Goal: Transaction & Acquisition: Book appointment/travel/reservation

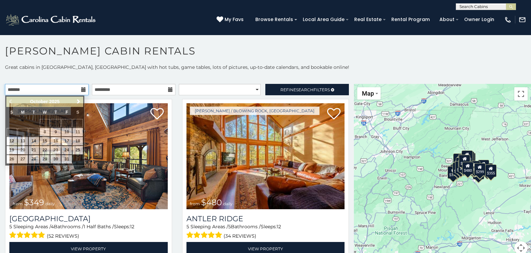
click at [55, 87] on input "text" at bounding box center [47, 89] width 84 height 11
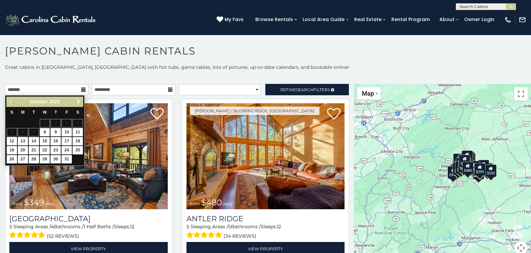
click at [77, 101] on span "Next" at bounding box center [78, 101] width 5 height 5
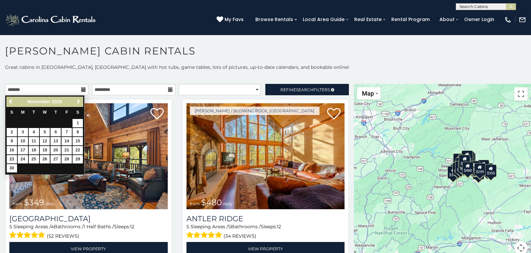
click at [77, 101] on span "Next" at bounding box center [78, 101] width 5 height 5
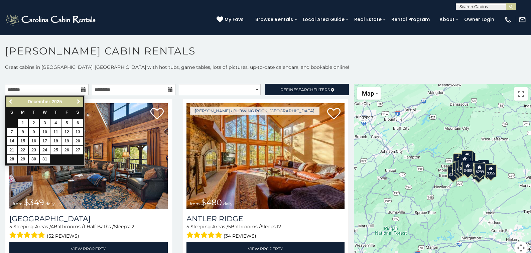
click at [77, 101] on span "Next" at bounding box center [78, 101] width 5 height 5
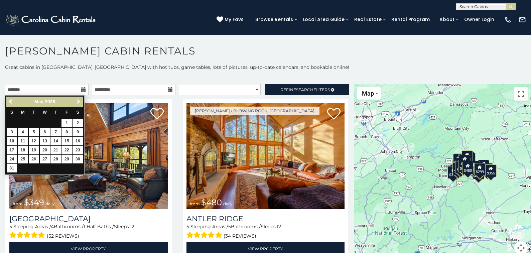
click at [77, 101] on span "Next" at bounding box center [78, 101] width 5 height 5
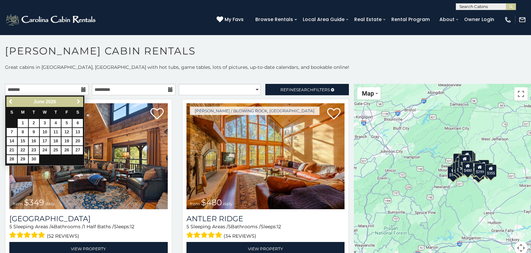
click at [77, 101] on span "Next" at bounding box center [78, 101] width 5 height 5
click at [43, 148] on link "22" at bounding box center [45, 150] width 10 height 8
type input "**********"
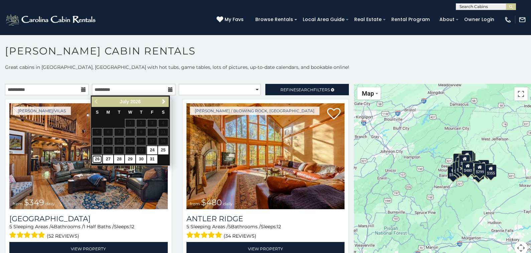
click at [96, 157] on link "26" at bounding box center [97, 159] width 10 height 8
type input "**********"
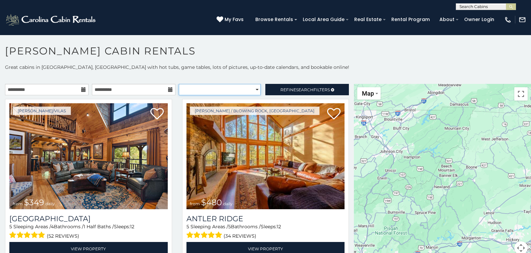
click at [215, 89] on select "**********" at bounding box center [220, 89] width 82 height 11
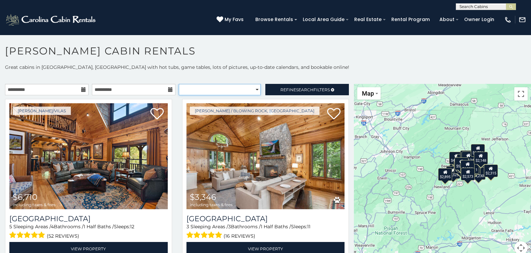
select select "**********"
click at [179, 84] on select "**********" at bounding box center [220, 89] width 82 height 11
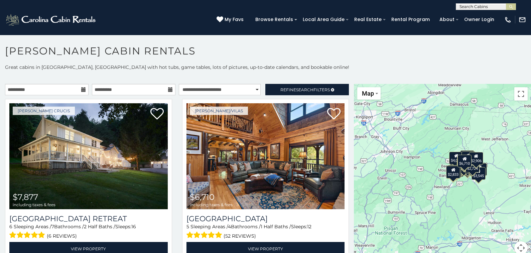
click at [441, 190] on div "$7,877 $6,710 $5,242 $3,346 $7,676 $5,900 $5,754 $3,573 $3,644 $3,325 $3,610 $3…" at bounding box center [442, 173] width 177 height 179
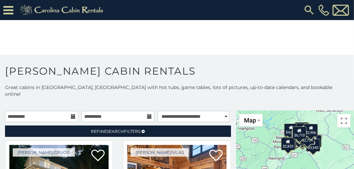
drag, startPoint x: 286, startPoint y: 142, endPoint x: 267, endPoint y: 84, distance: 60.4
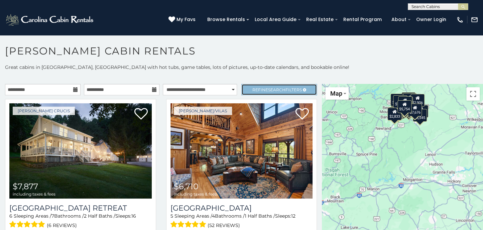
click at [254, 88] on span "Refine Search Filters" at bounding box center [276, 89] width 49 height 5
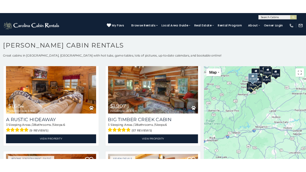
scroll to position [243, 0]
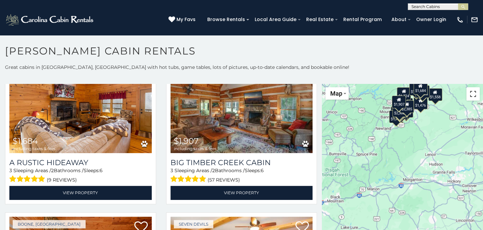
click at [471, 93] on button "Toggle fullscreen view" at bounding box center [472, 93] width 13 height 13
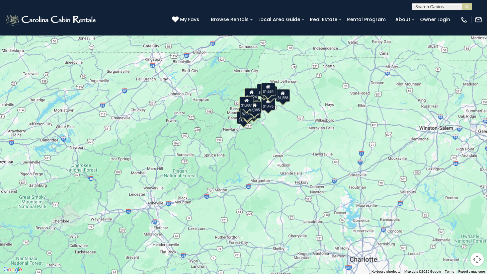
drag, startPoint x: 279, startPoint y: 118, endPoint x: 285, endPoint y: 156, distance: 38.6
click at [285, 156] on div "$1,684 $1,907 $2,273 $2,314 $1,757 $2,770 $1,476 $1,762 $2,178 $1,724 $2,353 $1…" at bounding box center [243, 137] width 487 height 274
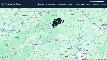
scroll to position [246, 0]
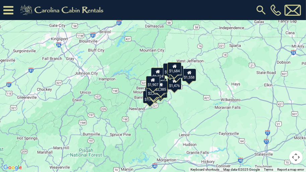
drag, startPoint x: 181, startPoint y: 104, endPoint x: 178, endPoint y: 135, distance: 31.5
click at [178, 135] on div "$1,684 $1,907 $2,273 $2,314 $1,757 $2,770 $1,476 $1,762 $2,178 $1,724 $2,353 $1…" at bounding box center [153, 86] width 306 height 172
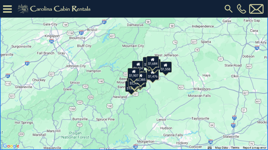
scroll to position [243, 0]
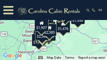
drag, startPoint x: 65, startPoint y: 48, endPoint x: 54, endPoint y: 44, distance: 11.9
click at [54, 44] on div "$1,684 $1,907 $2,273 $2,314 $1,757 $2,770 $1,476 $1,762 $2,178 $1,724 $2,353 $1…" at bounding box center [53, 30] width 107 height 60
click at [62, 31] on div "$1,476" at bounding box center [63, 26] width 14 height 13
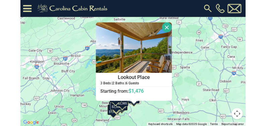
scroll to position [247, 0]
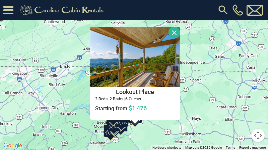
click at [173, 32] on button "Close" at bounding box center [174, 33] width 12 height 12
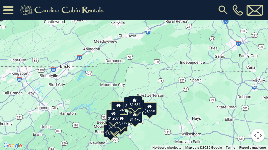
click at [255, 10] on button "Toggle fullscreen view" at bounding box center [257, 9] width 13 height 13
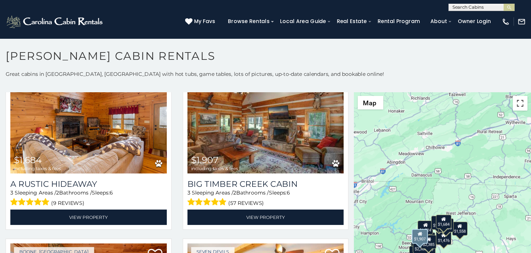
scroll to position [239, 0]
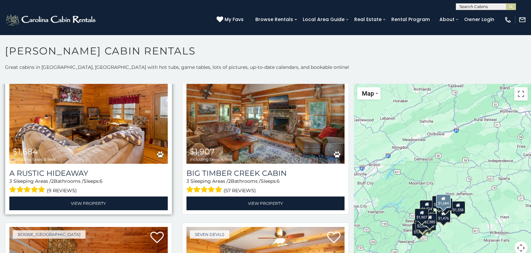
click at [83, 133] on img at bounding box center [88, 111] width 159 height 106
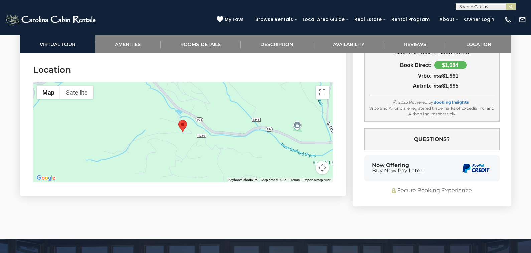
scroll to position [1572, 0]
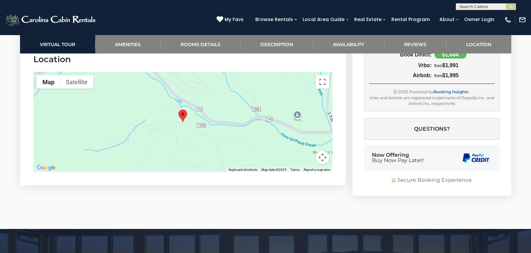
click at [232, 149] on div at bounding box center [182, 122] width 299 height 100
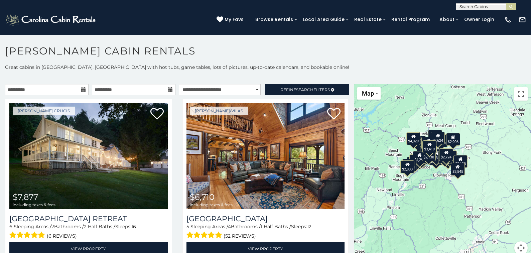
drag, startPoint x: 497, startPoint y: 152, endPoint x: 438, endPoint y: 140, distance: 60.3
click at [438, 140] on div "$2,624" at bounding box center [438, 138] width 14 height 13
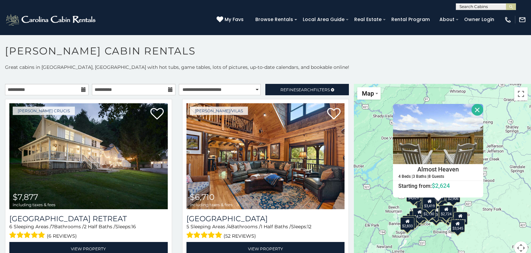
click at [480, 218] on div "$7,877 $6,710 $5,242 $3,346 $7,676 $5,900 $5,754 $3,573 $3,644 $3,325 $3,610 $3…" at bounding box center [442, 173] width 177 height 179
click at [476, 111] on button "Close" at bounding box center [478, 110] width 12 height 12
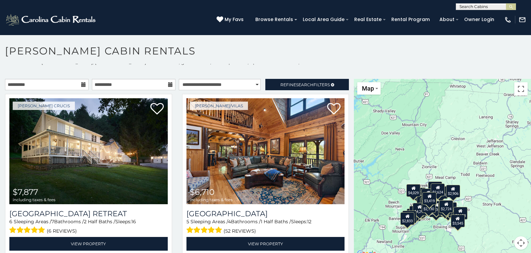
scroll to position [6, 0]
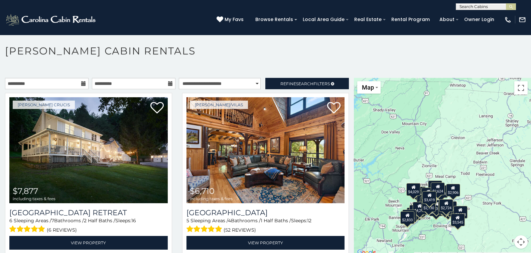
click at [431, 183] on div "$2,624" at bounding box center [438, 189] width 14 height 13
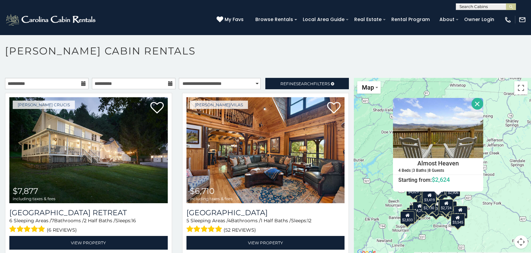
click at [478, 104] on button "Close" at bounding box center [478, 104] width 12 height 12
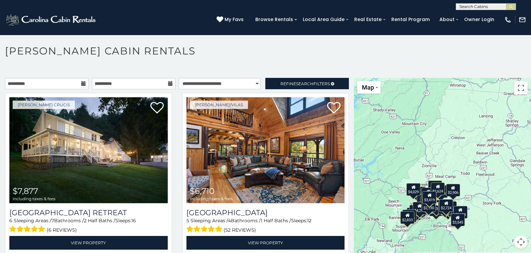
click at [428, 181] on div "$3,610" at bounding box center [435, 186] width 14 height 13
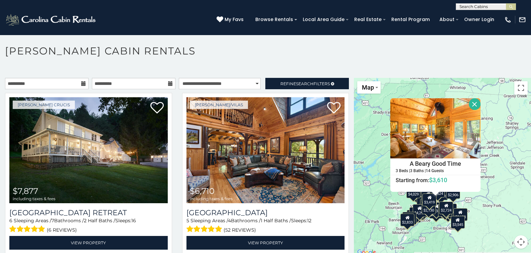
click at [476, 105] on button "Close" at bounding box center [475, 104] width 12 height 12
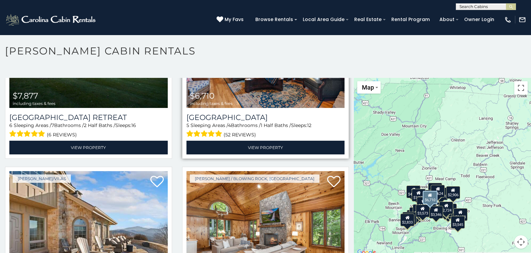
scroll to position [0, 0]
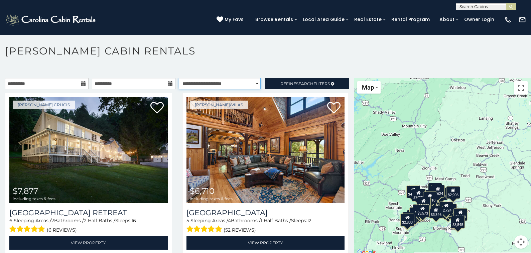
click at [221, 85] on select "**********" at bounding box center [220, 83] width 82 height 11
select select "**********"
click at [179, 78] on select "**********" at bounding box center [220, 83] width 82 height 11
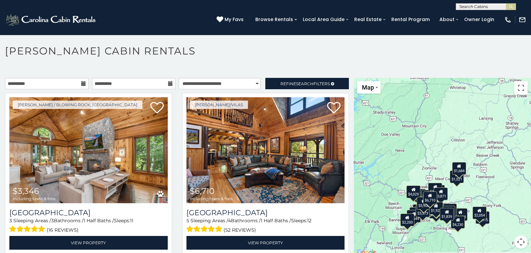
click at [457, 167] on icon at bounding box center [459, 166] width 4 height 5
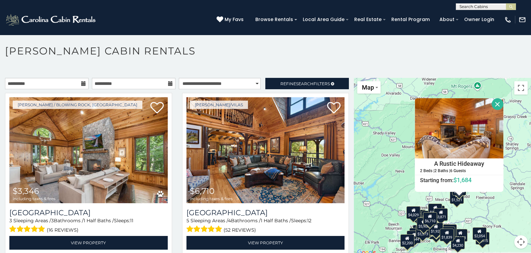
click at [452, 200] on div "$1,521" at bounding box center [457, 197] width 14 height 13
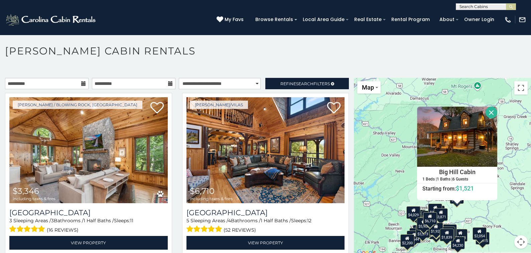
click at [460, 215] on div "$3,346 $6,710 $5,242 $7,877 $2,130 $2,624 $4,029 $3,128 $4,298 $5,725 $2,426 $4…" at bounding box center [442, 167] width 177 height 179
click at [442, 209] on div "$3,871" at bounding box center [441, 214] width 14 height 13
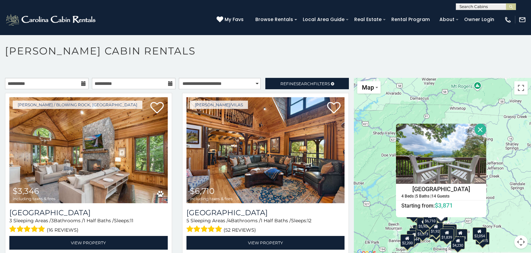
click at [490, 213] on div "$3,346 $6,710 $5,242 $7,877 $2,130 $2,624 $4,029 $3,128 $4,298 $5,725 $2,426 $4…" at bounding box center [442, 167] width 177 height 179
click at [477, 131] on button "Close" at bounding box center [481, 130] width 12 height 12
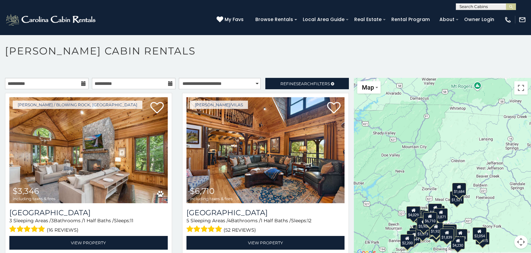
click at [456, 211] on div "$3,346 $6,710 $5,242 $7,877 $2,130 $2,624 $4,029 $3,128 $4,298 $5,725 $2,426 $4…" at bounding box center [442, 167] width 177 height 179
click at [456, 205] on div "$3,346 $6,710 $5,242 $7,877 $2,130 $2,624 $4,029 $3,128 $4,298 $5,725 $2,426 $4…" at bounding box center [442, 167] width 177 height 179
click at [452, 202] on div "$1,521" at bounding box center [457, 197] width 14 height 13
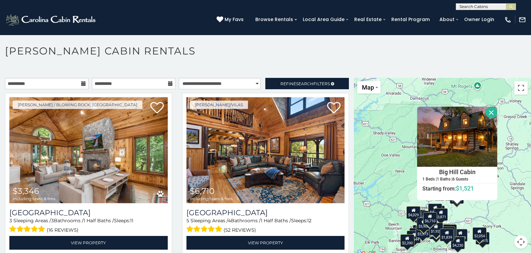
click at [464, 209] on div "$3,346 $6,710 $5,242 $7,877 $2,130 $2,624 $4,029 $3,128 $4,298 $5,725 $2,426 $4…" at bounding box center [442, 167] width 177 height 179
click at [488, 111] on button "Close" at bounding box center [492, 113] width 12 height 12
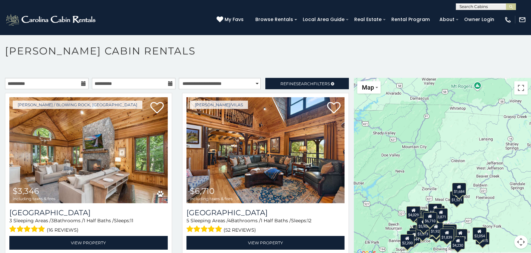
click at [457, 191] on div "$1,684" at bounding box center [459, 189] width 14 height 13
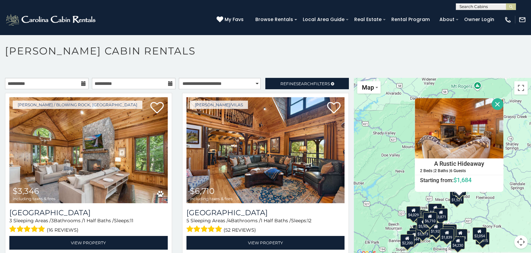
click at [406, 193] on div "$3,346 $6,710 $5,242 $7,877 $2,130 $2,624 $4,029 $3,128 $4,298 $5,725 $2,426 $4…" at bounding box center [442, 167] width 177 height 179
click at [499, 105] on button "Close" at bounding box center [498, 104] width 12 height 12
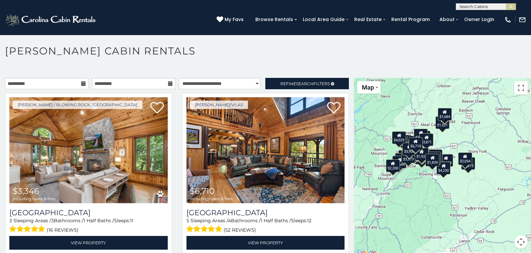
drag, startPoint x: 412, startPoint y: 189, endPoint x: 397, endPoint y: 113, distance: 76.7
click at [397, 113] on div "$3,346 $6,710 $5,242 $7,877 $2,130 $2,624 $4,029 $3,128 $4,298 $5,725 $2,426 $4…" at bounding box center [442, 167] width 177 height 179
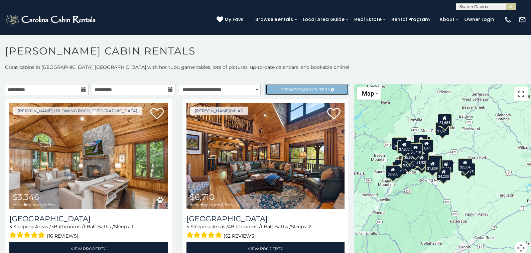
click at [296, 87] on span "Search" at bounding box center [304, 89] width 17 height 5
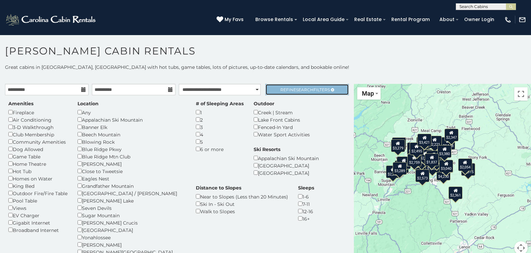
click at [303, 91] on span "Search" at bounding box center [304, 89] width 17 height 5
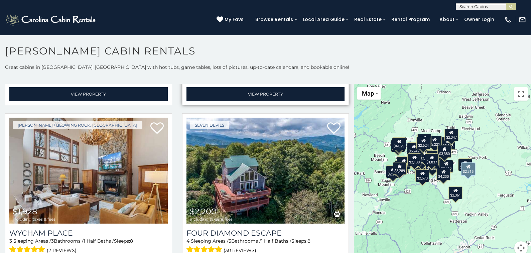
scroll to position [702, 0]
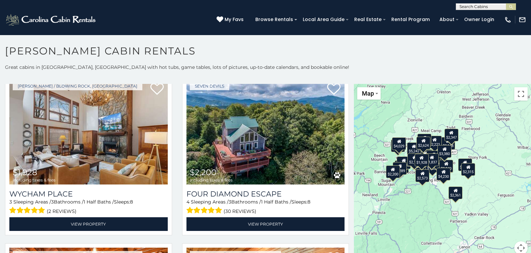
click at [432, 148] on div "$2,221" at bounding box center [435, 142] width 14 height 13
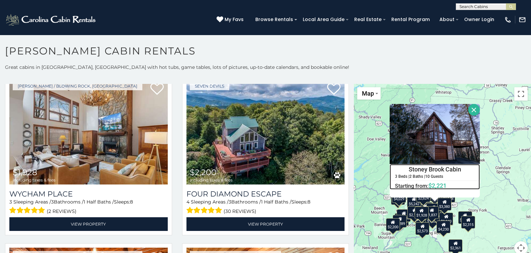
click at [413, 186] on h6 "Starting from: $2,221" at bounding box center [435, 185] width 90 height 7
click at [469, 112] on button "Close" at bounding box center [474, 110] width 12 height 12
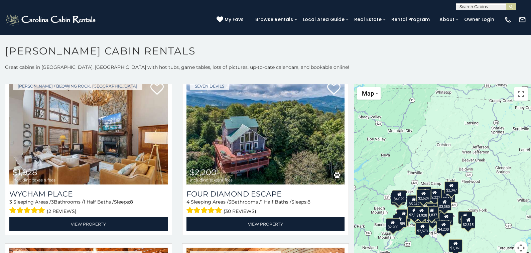
click at [450, 190] on div "$2,347" at bounding box center [452, 188] width 14 height 13
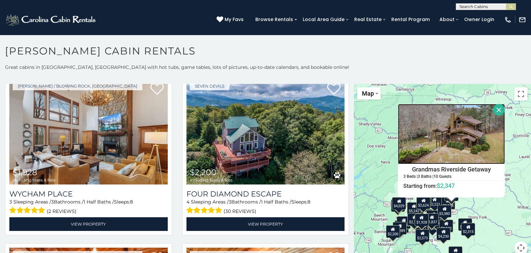
click at [444, 140] on img at bounding box center [451, 134] width 107 height 60
click at [498, 108] on button "Close" at bounding box center [500, 110] width 12 height 12
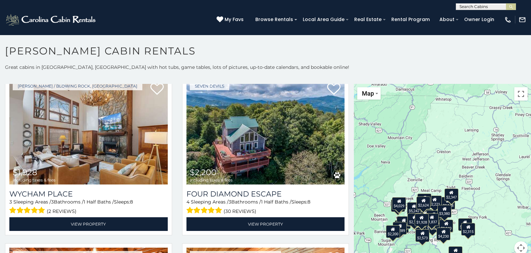
click at [443, 204] on div "$2,148" at bounding box center [448, 203] width 14 height 13
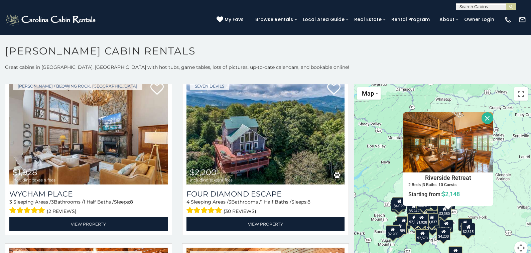
click at [484, 118] on button "Close" at bounding box center [488, 118] width 12 height 12
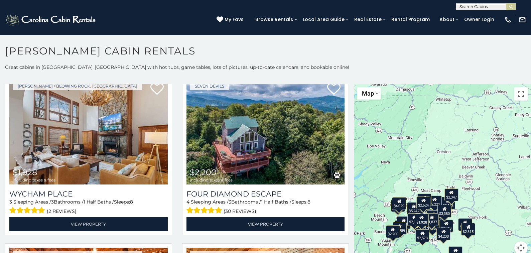
click at [434, 202] on icon at bounding box center [435, 199] width 4 height 5
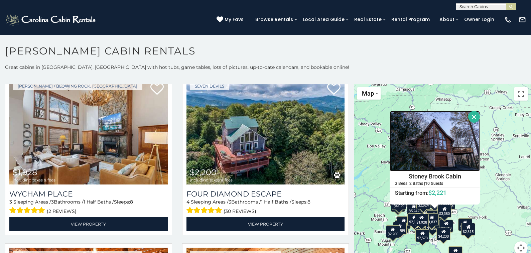
click at [447, 145] on img at bounding box center [435, 141] width 90 height 60
click at [474, 116] on button "Close" at bounding box center [474, 117] width 12 height 12
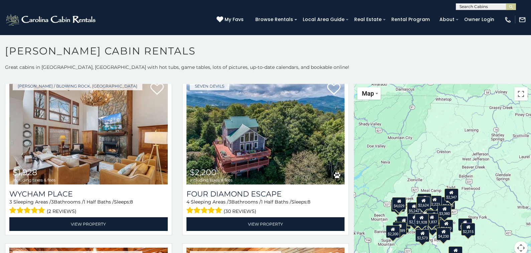
click at [439, 220] on div "$3,040" at bounding box center [446, 225] width 14 height 13
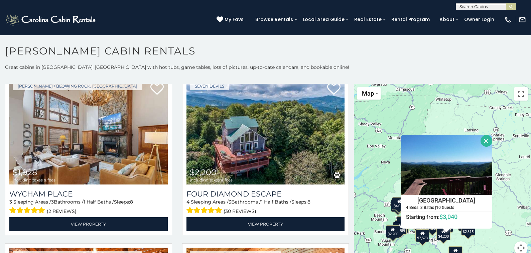
click at [484, 140] on button "Close" at bounding box center [487, 141] width 12 height 12
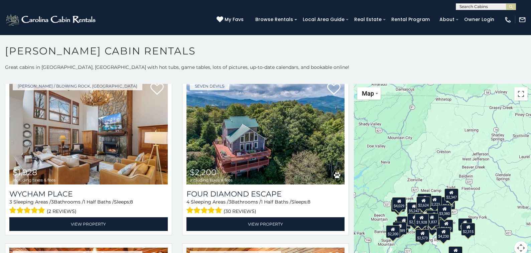
click at [438, 213] on div "$3,380" at bounding box center [445, 211] width 14 height 13
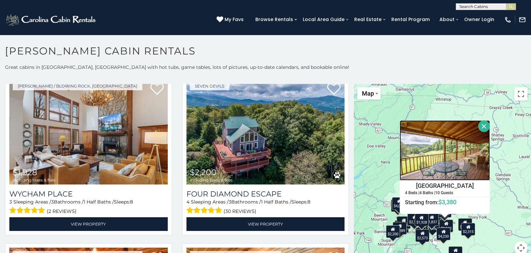
click at [441, 158] on img at bounding box center [445, 150] width 90 height 60
click at [483, 126] on button "Close" at bounding box center [485, 126] width 12 height 12
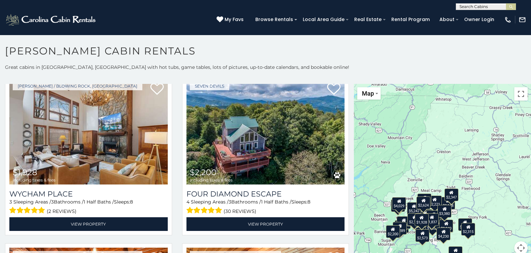
click at [446, 203] on icon at bounding box center [448, 201] width 4 height 5
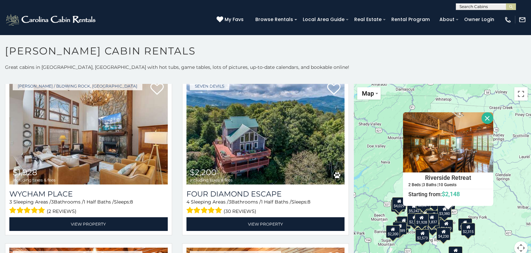
click at [484, 118] on button "Close" at bounding box center [488, 118] width 12 height 12
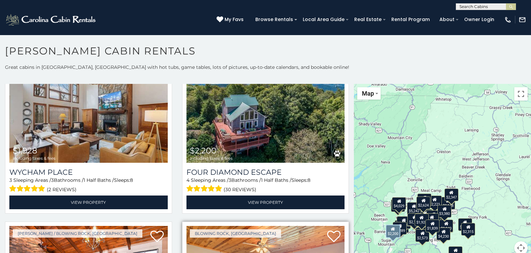
scroll to position [736, 0]
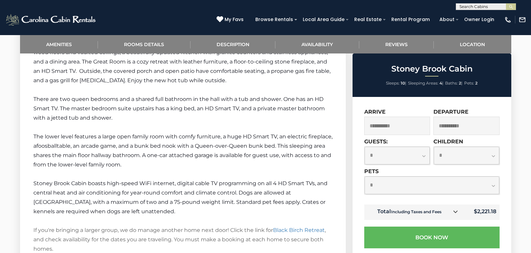
scroll to position [869, 0]
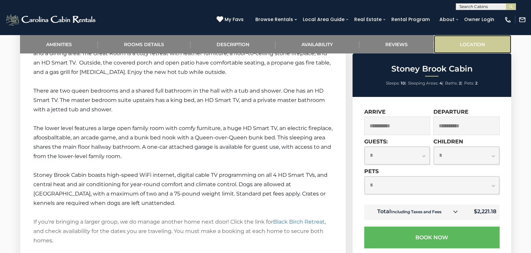
click at [467, 44] on link "Location" at bounding box center [473, 44] width 78 height 18
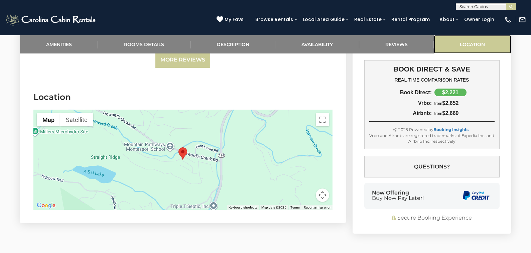
scroll to position [1715, 0]
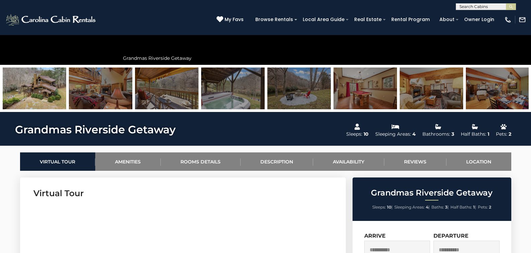
scroll to position [234, 0]
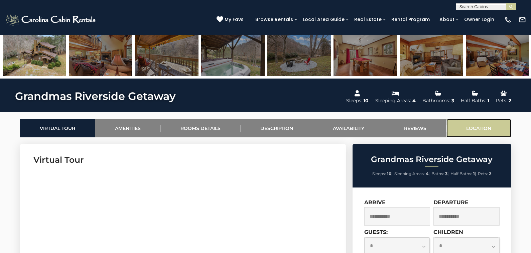
click at [485, 128] on link "Location" at bounding box center [479, 128] width 65 height 18
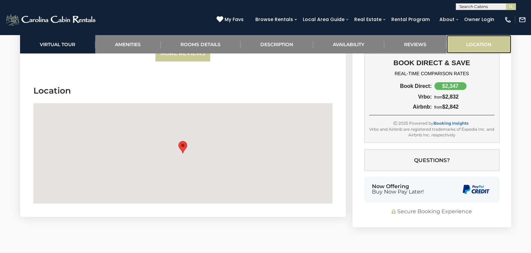
scroll to position [1715, 0]
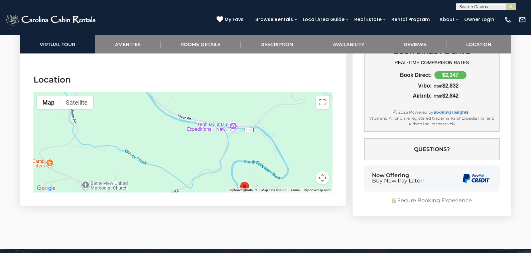
drag, startPoint x: 220, startPoint y: 136, endPoint x: 284, endPoint y: 188, distance: 82.0
click at [284, 188] on section "Location ← Move left → Move right ↑ Move up ↓ Move down + Zoom in - Zoom out Ho…" at bounding box center [183, 135] width 326 height 142
click at [290, 122] on div at bounding box center [182, 142] width 299 height 100
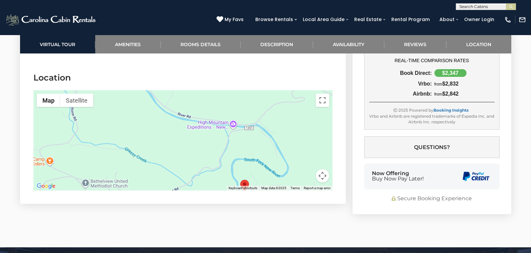
scroll to position [1748, 0]
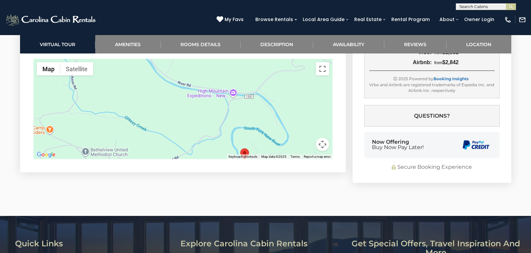
click at [320, 138] on button "Map camera controls" at bounding box center [322, 144] width 13 height 13
click at [306, 138] on button "Zoom out" at bounding box center [305, 144] width 13 height 13
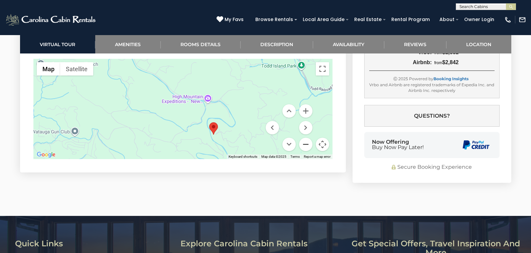
click at [306, 138] on button "Zoom out" at bounding box center [305, 144] width 13 height 13
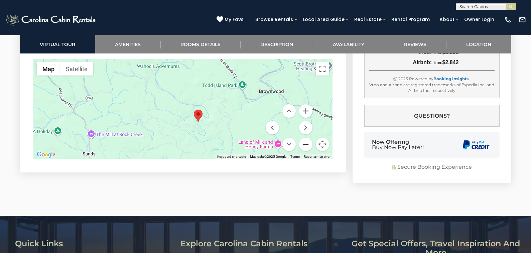
click at [306, 138] on button "Zoom out" at bounding box center [305, 144] width 13 height 13
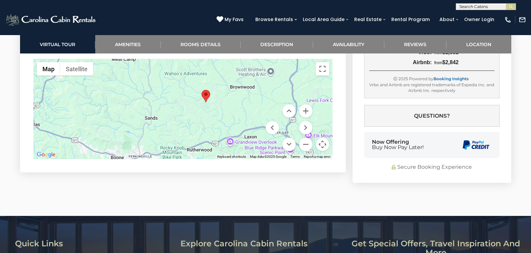
drag, startPoint x: 173, startPoint y: 123, endPoint x: 190, endPoint y: 109, distance: 22.6
click at [190, 109] on div at bounding box center [182, 109] width 299 height 100
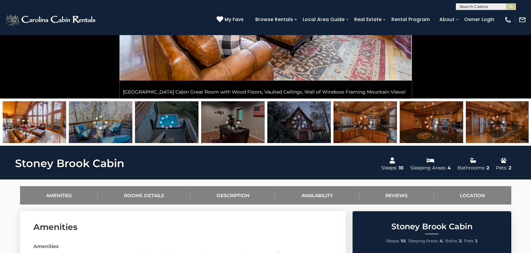
scroll to position [167, 0]
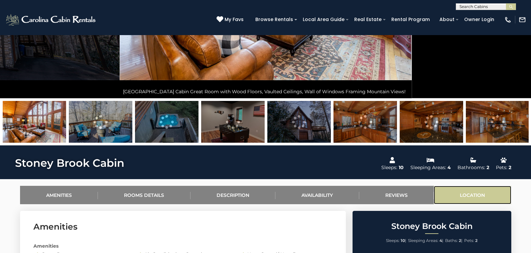
click at [484, 192] on link "Location" at bounding box center [473, 195] width 78 height 18
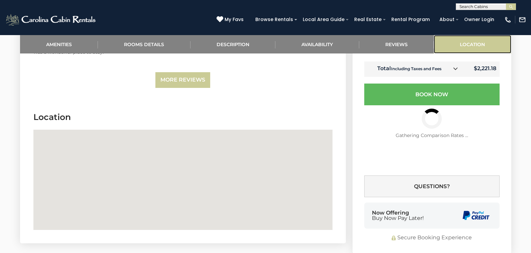
scroll to position [1715, 0]
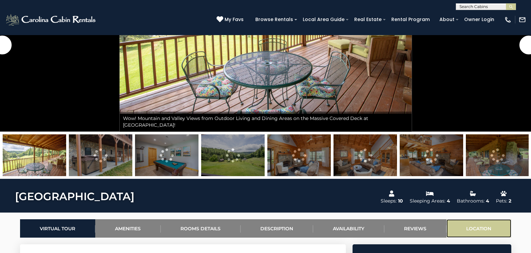
click at [478, 227] on link "Location" at bounding box center [479, 228] width 65 height 18
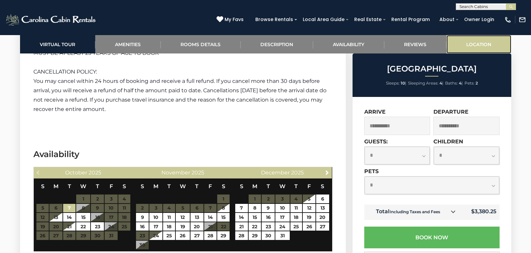
scroll to position [2323, 0]
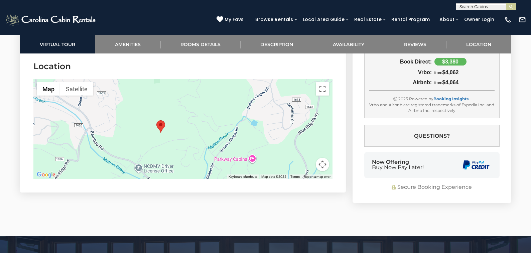
drag, startPoint x: 207, startPoint y: 154, endPoint x: 183, endPoint y: 157, distance: 24.0
click at [183, 157] on div at bounding box center [182, 129] width 299 height 100
click at [321, 165] on button "Map camera controls" at bounding box center [322, 164] width 13 height 13
click at [305, 167] on button "Zoom out" at bounding box center [305, 164] width 13 height 13
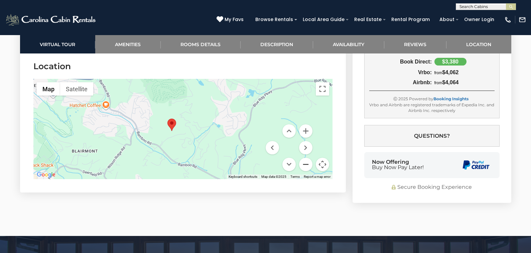
click at [305, 167] on button "Zoom out" at bounding box center [305, 164] width 13 height 13
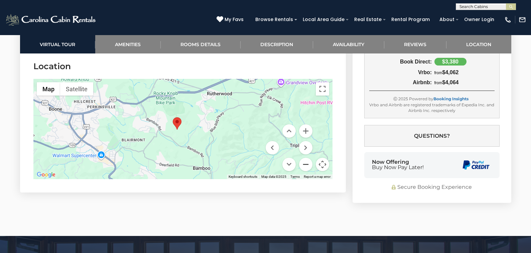
click at [305, 167] on button "Zoom out" at bounding box center [305, 164] width 13 height 13
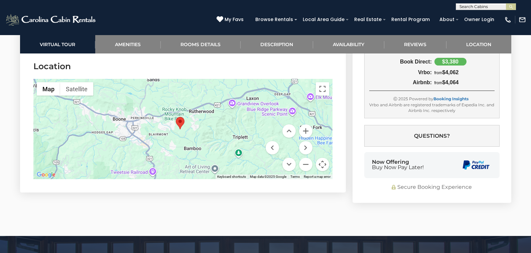
click at [176, 92] on div at bounding box center [182, 129] width 299 height 100
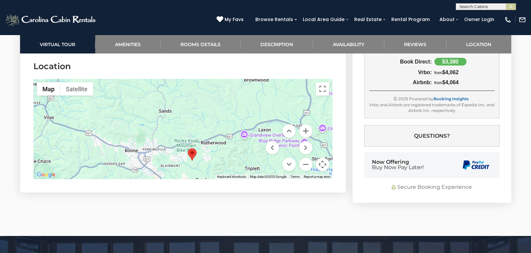
drag, startPoint x: 176, startPoint y: 92, endPoint x: 189, endPoint y: 124, distance: 34.2
click at [189, 124] on div at bounding box center [182, 129] width 299 height 100
click at [187, 120] on div at bounding box center [182, 129] width 299 height 100
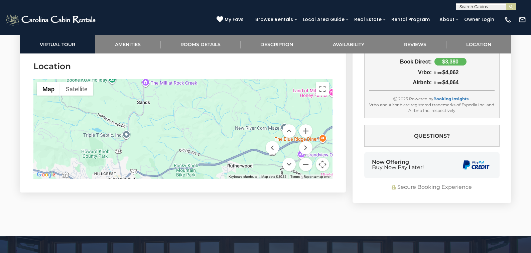
click at [168, 127] on div at bounding box center [182, 129] width 299 height 100
